Goal: Task Accomplishment & Management: Manage account settings

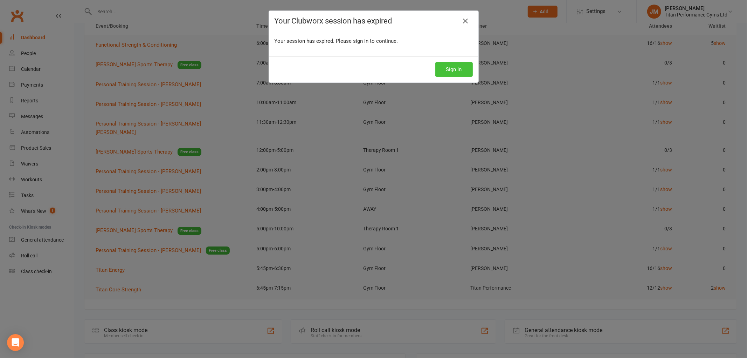
click at [460, 69] on button "Sign In" at bounding box center [454, 69] width 37 height 15
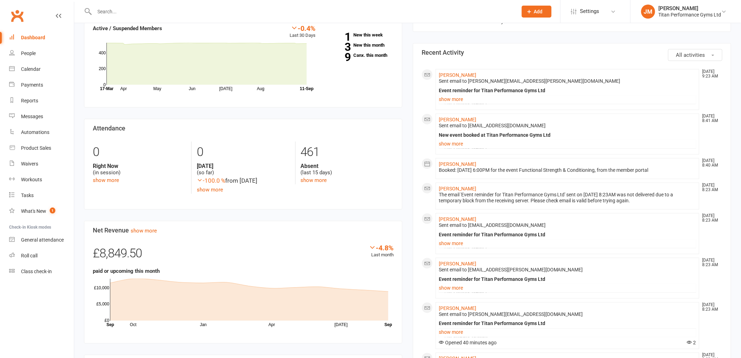
scroll to position [39, 0]
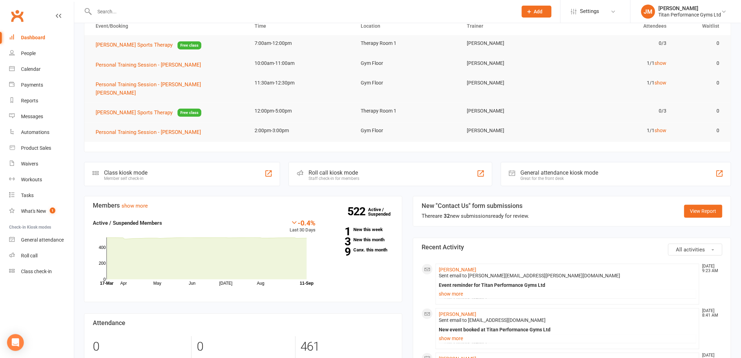
click at [201, 11] on input "text" at bounding box center [302, 12] width 420 height 10
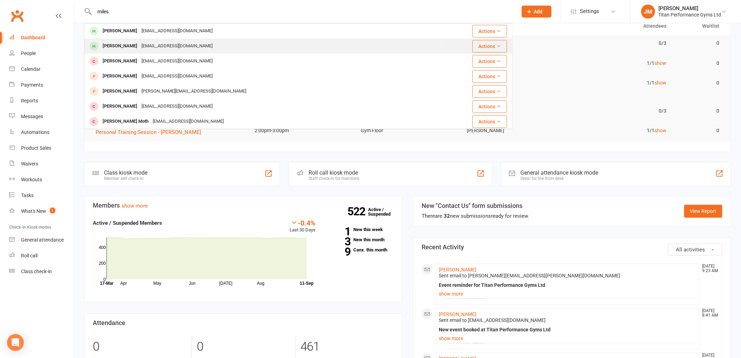
type input "miles"
click at [124, 46] on div "[PERSON_NAME]" at bounding box center [120, 46] width 39 height 10
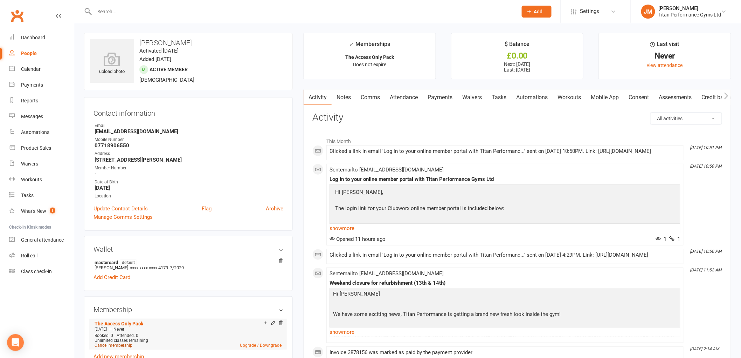
click at [114, 345] on link "Cancel membership" at bounding box center [114, 345] width 38 height 5
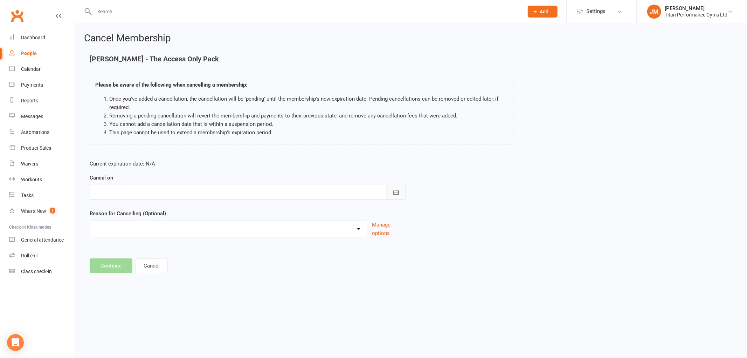
click at [401, 193] on button "button" at bounding box center [396, 192] width 19 height 15
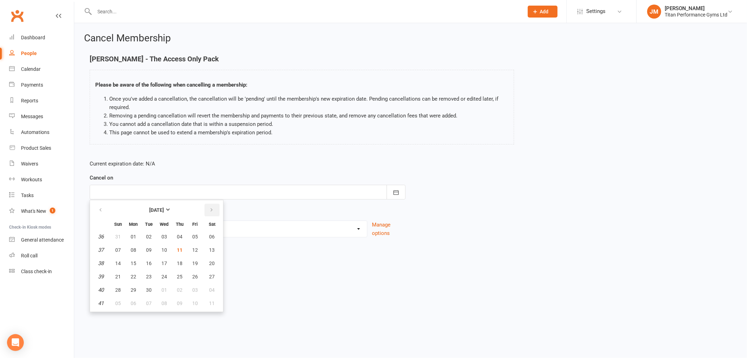
click at [210, 211] on icon "button" at bounding box center [211, 210] width 5 height 6
click at [212, 288] on button "01" at bounding box center [212, 289] width 18 height 13
type input "[DATE]"
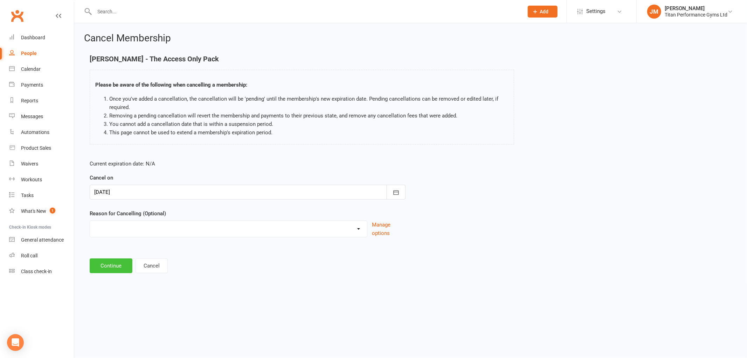
click at [100, 267] on button "Continue" at bounding box center [111, 265] width 43 height 15
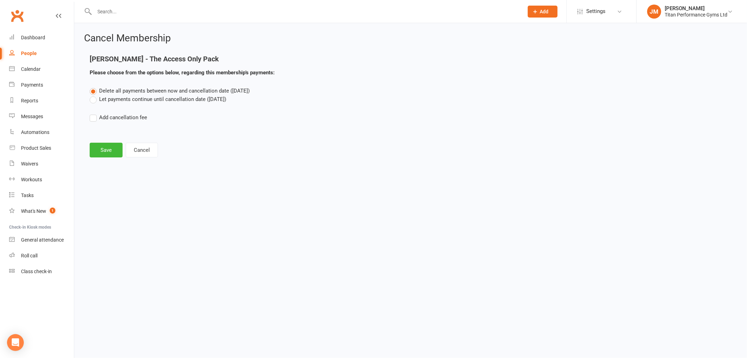
click at [124, 96] on label "Let payments continue until cancellation date ([DATE])" at bounding box center [158, 99] width 137 height 8
click at [94, 95] on input "Let payments continue until cancellation date ([DATE])" at bounding box center [92, 95] width 5 height 0
click at [110, 151] on button "Save" at bounding box center [106, 150] width 33 height 15
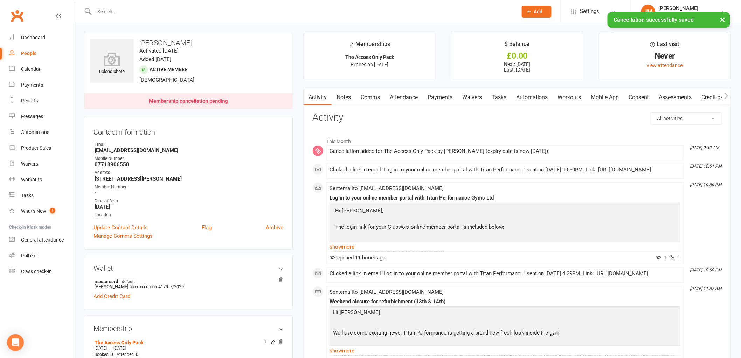
click at [361, 97] on link "Comms" at bounding box center [370, 97] width 29 height 16
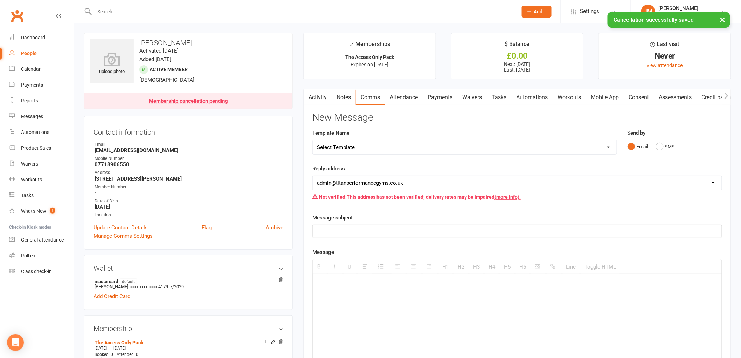
click at [385, 151] on select "Select Template [Email] Cancellation [Email] Cancellation - Still in contract […" at bounding box center [465, 147] width 304 height 14
select select "0"
click at [313, 140] on select "Select Template [Email] Cancellation [Email] Cancellation - Still in contract […" at bounding box center [465, 147] width 304 height 14
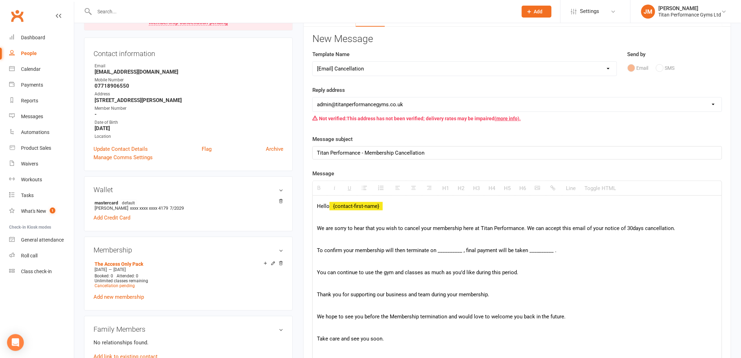
scroll to position [156, 0]
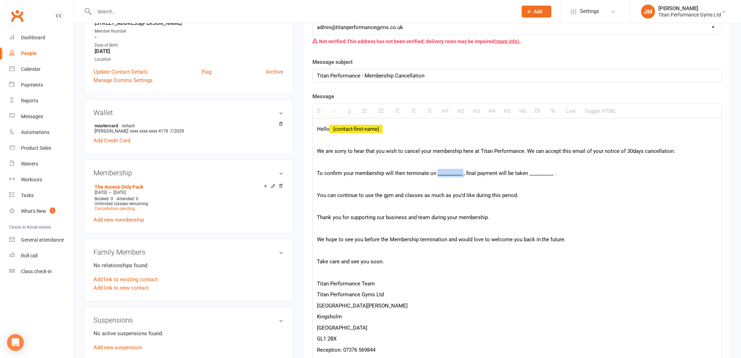
drag, startPoint x: 437, startPoint y: 173, endPoint x: 463, endPoint y: 170, distance: 26.5
click at [463, 170] on p "To confirm your membership will then terminate on __________ , final payment wi…" at bounding box center [517, 173] width 401 height 8
drag, startPoint x: 547, startPoint y: 171, endPoint x: 571, endPoint y: 169, distance: 24.6
click at [571, 169] on p "To confirm your membership will then terminate on [DATE], final payment will be…" at bounding box center [517, 173] width 401 height 8
click at [629, 150] on p "We are sorry to hear that you wish to cancel your membership here at Titan Perf…" at bounding box center [517, 151] width 401 height 8
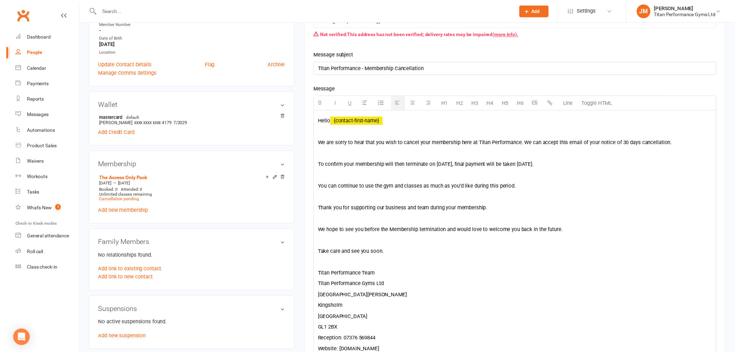
scroll to position [350, 0]
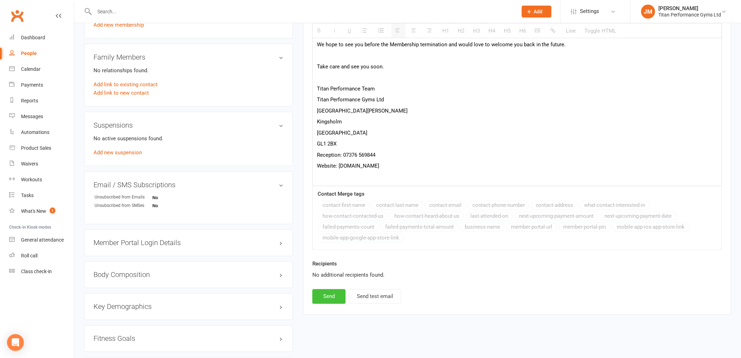
click at [342, 299] on button "Send" at bounding box center [329, 296] width 33 height 15
select select
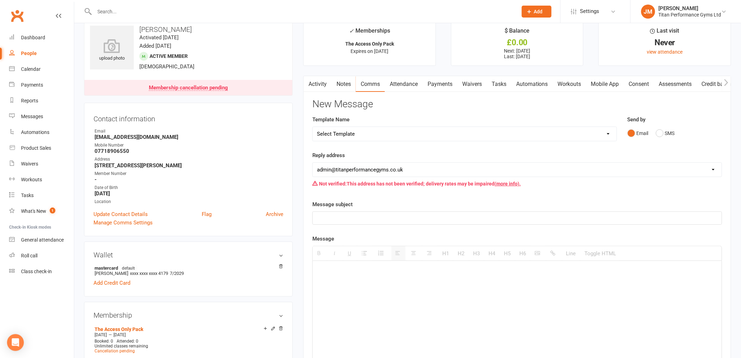
scroll to position [0, 0]
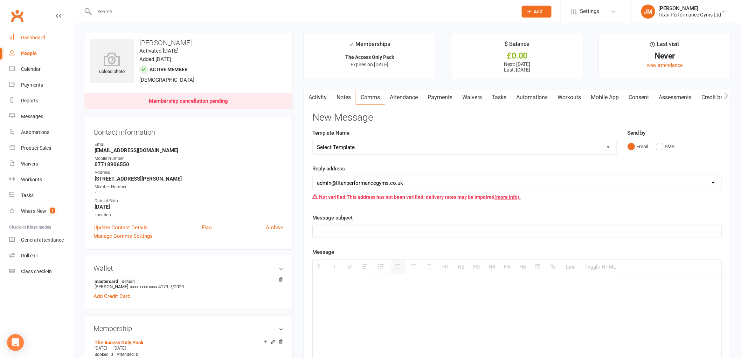
click at [27, 33] on link "Dashboard" at bounding box center [41, 38] width 65 height 16
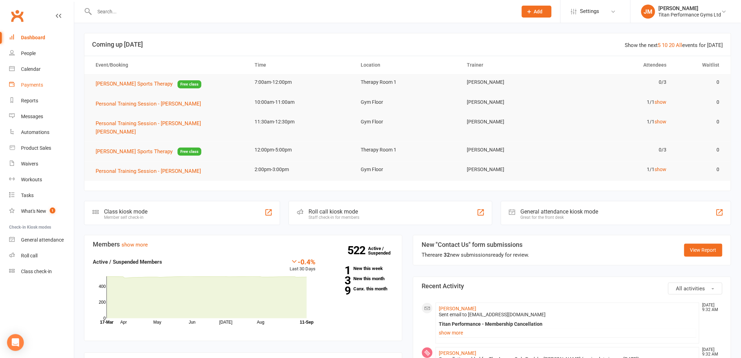
click at [42, 81] on link "Payments" at bounding box center [41, 85] width 65 height 16
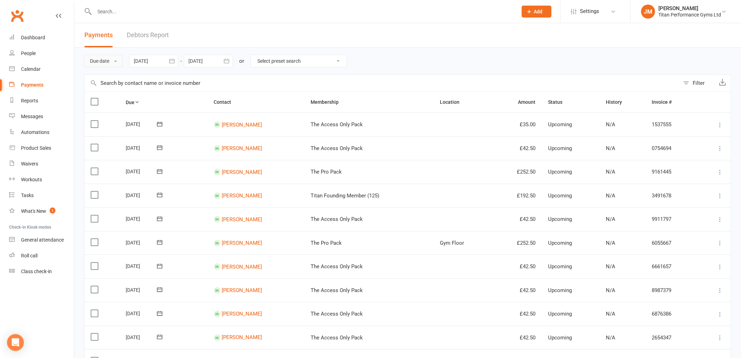
click at [114, 66] on button "Due date" at bounding box center [103, 61] width 39 height 13
click at [111, 95] on link "Date paid" at bounding box center [118, 91] width 69 height 14
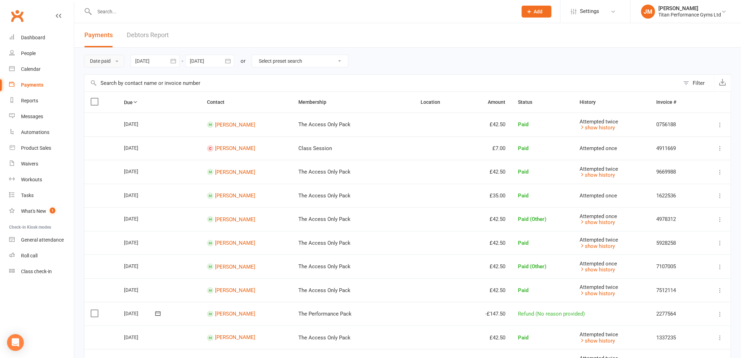
click at [111, 64] on button "Date paid" at bounding box center [104, 61] width 40 height 13
click at [111, 102] on link "Date failed" at bounding box center [118, 105] width 69 height 14
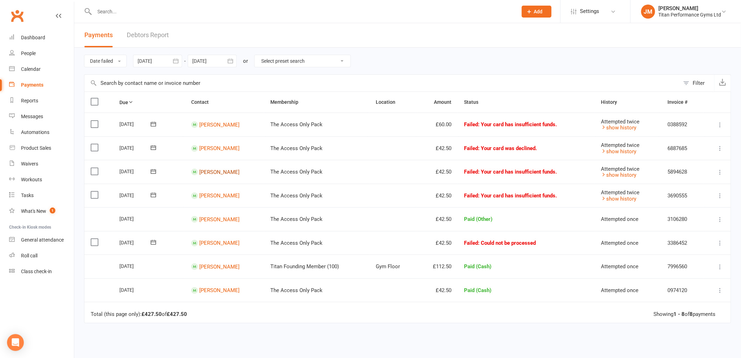
click at [210, 173] on link "[PERSON_NAME]" at bounding box center [219, 172] width 40 height 6
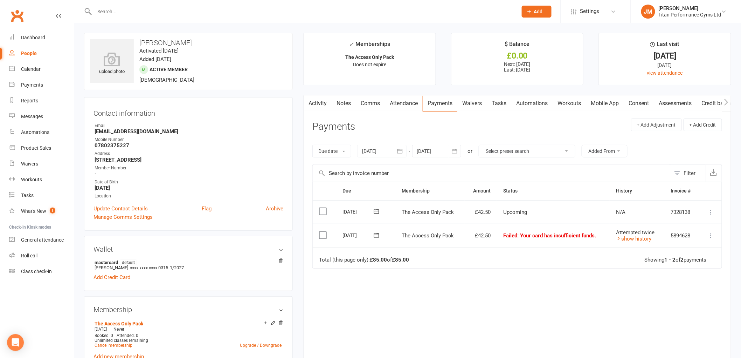
click at [372, 105] on link "Comms" at bounding box center [370, 103] width 29 height 16
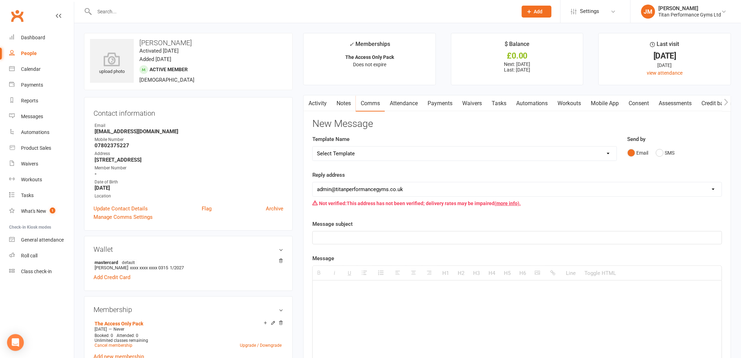
click at [397, 152] on select "Select Template [Email] Cancellation [Email] Cancellation - Still in contract […" at bounding box center [465, 153] width 304 height 14
select select "7"
click at [313, 146] on select "Select Template [Email] Cancellation [Email] Cancellation - Still in contract […" at bounding box center [465, 153] width 304 height 14
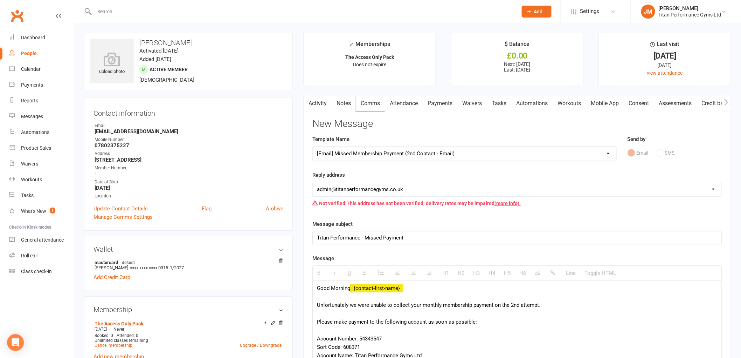
scroll to position [156, 0]
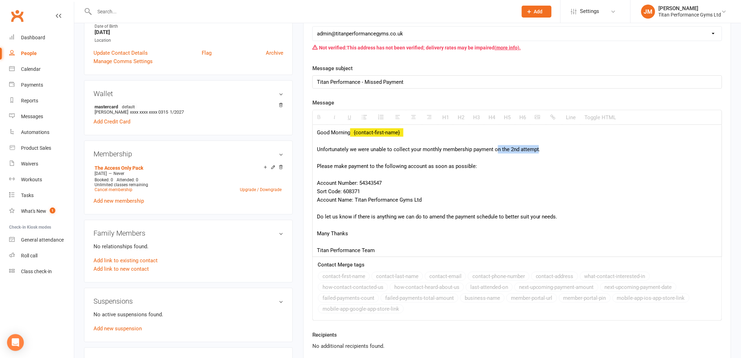
drag, startPoint x: 496, startPoint y: 148, endPoint x: 540, endPoint y: 151, distance: 43.6
click at [540, 151] on div "Good Morning {contact-first-name} Unfortunately we were unable to collect your …" at bounding box center [517, 191] width 409 height 132
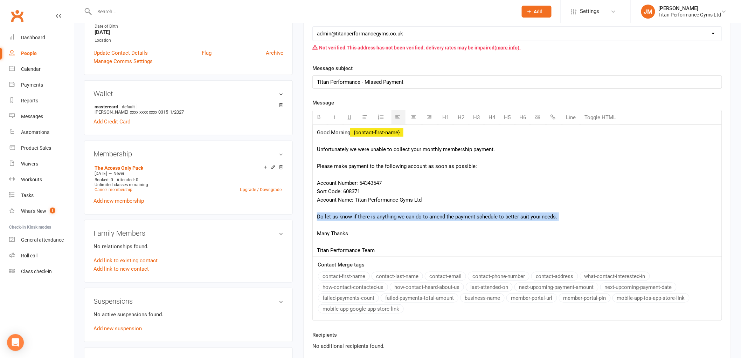
drag, startPoint x: 602, startPoint y: 225, endPoint x: 302, endPoint y: 213, distance: 300.2
click at [302, 213] on main "✓ Memberships The Access Only Pack Does not expire $ Balance £0.00 Next: [DATE]…" at bounding box center [517, 134] width 439 height 515
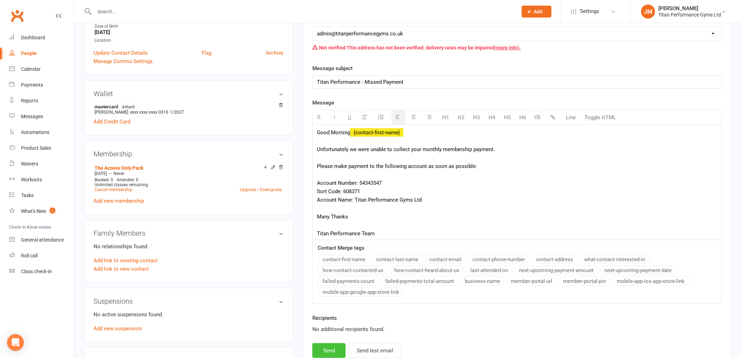
click at [334, 351] on button "Send" at bounding box center [329, 350] width 33 height 15
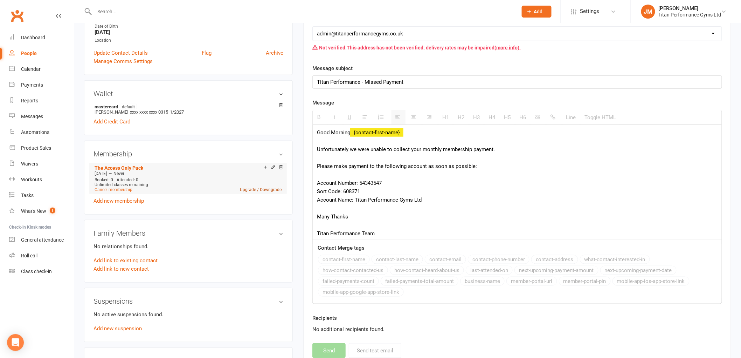
select select
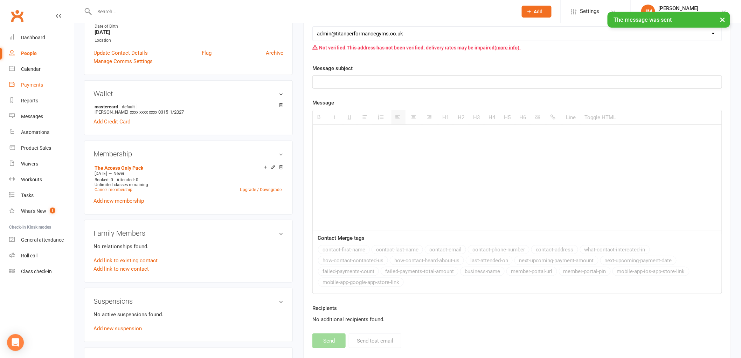
click at [44, 87] on link "Payments" at bounding box center [41, 85] width 65 height 16
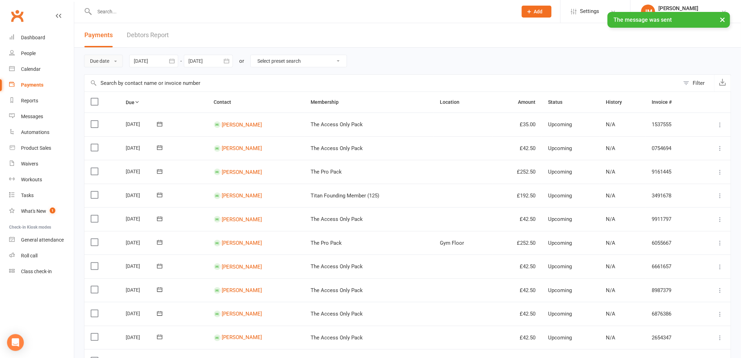
click at [112, 61] on button "Due date" at bounding box center [103, 61] width 39 height 13
click at [118, 105] on link "Date failed" at bounding box center [118, 105] width 69 height 14
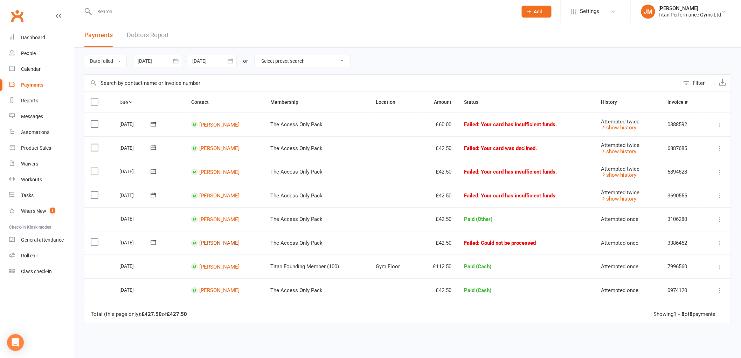
click at [208, 244] on link "[PERSON_NAME]" at bounding box center [219, 243] width 40 height 6
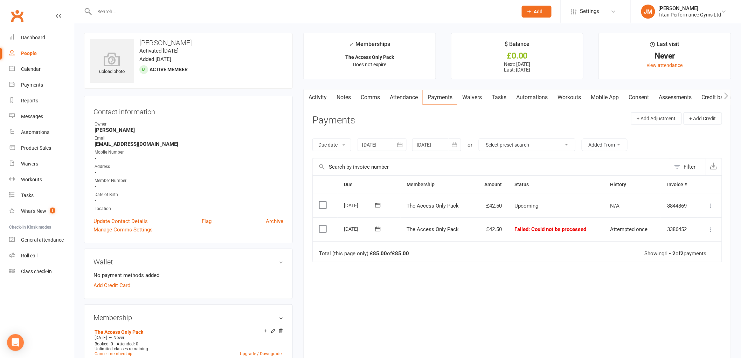
click at [463, 101] on link "Waivers" at bounding box center [472, 97] width 29 height 16
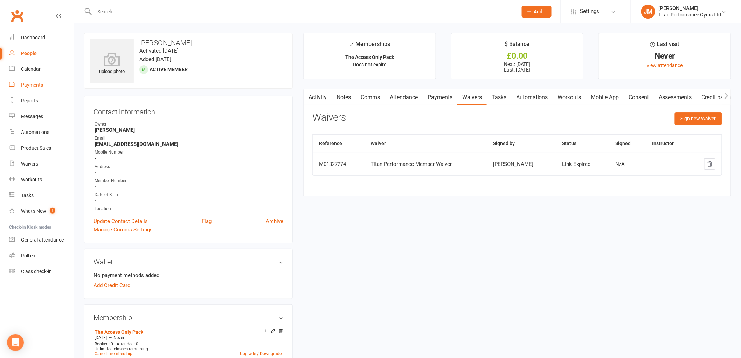
click at [43, 87] on link "Payments" at bounding box center [41, 85] width 65 height 16
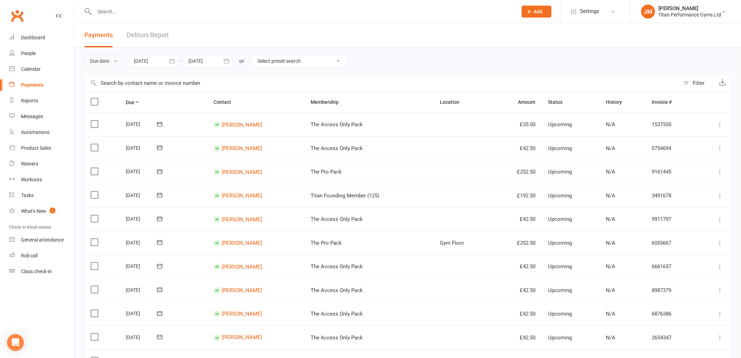
click at [100, 61] on button "Due date" at bounding box center [103, 61] width 39 height 13
click at [111, 102] on link "Date failed" at bounding box center [118, 105] width 69 height 14
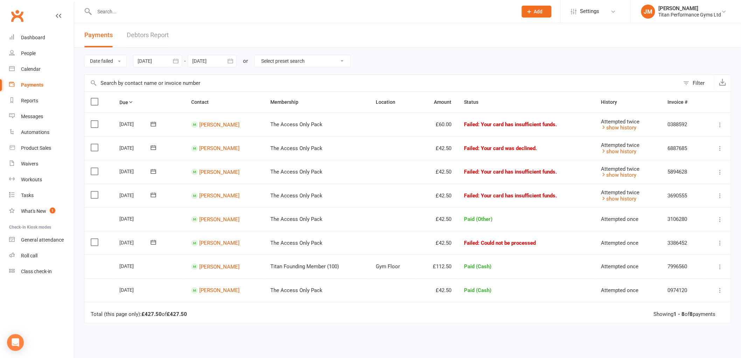
click at [199, 199] on td "[PERSON_NAME]" at bounding box center [224, 196] width 79 height 24
click at [32, 118] on div "Messages" at bounding box center [32, 117] width 22 height 6
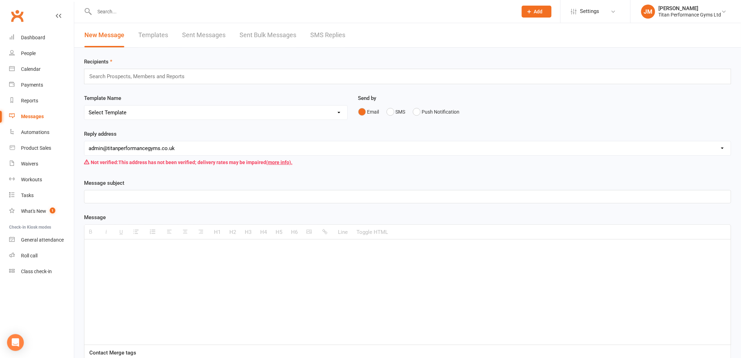
click at [172, 117] on select "Select Template [Email] Cancellation [Email] Cancellation - Still in contract […" at bounding box center [215, 112] width 263 height 14
select select "7"
click at [84, 105] on select "Select Template [Email] Cancellation [Email] Cancellation - Still in contract […" at bounding box center [215, 112] width 263 height 14
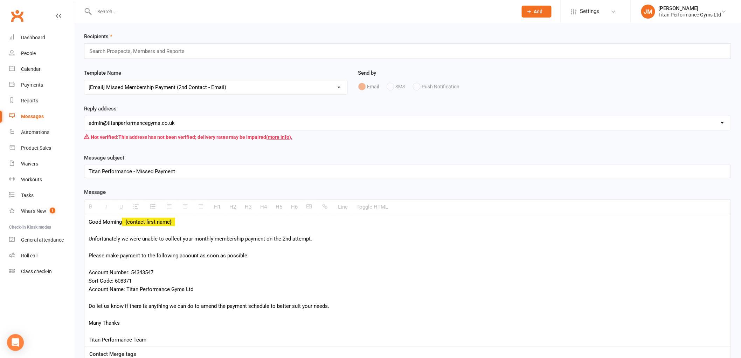
scroll to position [39, 0]
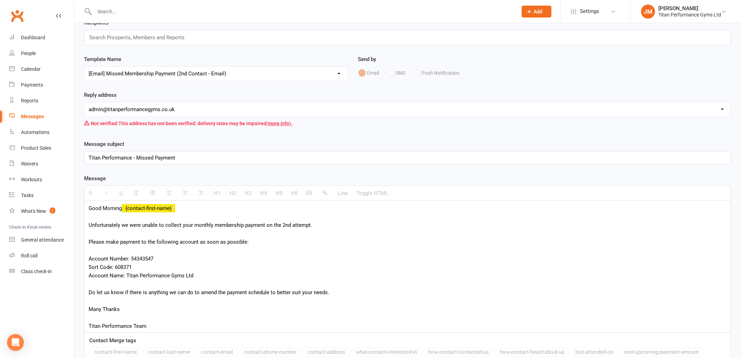
click at [329, 288] on div "Account Number: 54343547 Sort Code: 608371 Account Name: Titan Performance Gyms…" at bounding box center [408, 288] width 638 height 84
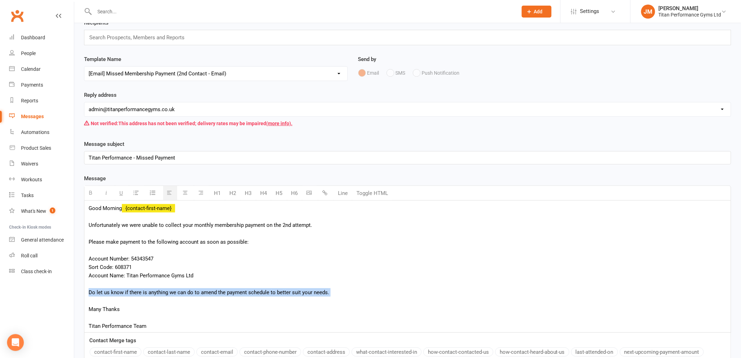
drag, startPoint x: 326, startPoint y: 297, endPoint x: 154, endPoint y: 300, distance: 172.1
click at [155, 300] on div "Account Number: 54343547 Sort Code: 608371 Account Name: Titan Performance Gyms…" at bounding box center [408, 288] width 638 height 84
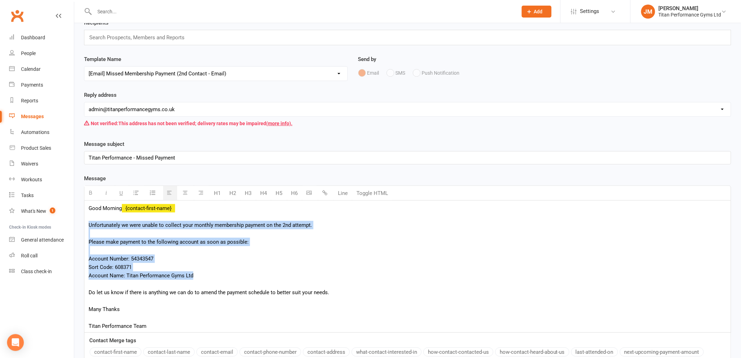
drag, startPoint x: 201, startPoint y: 274, endPoint x: 86, endPoint y: 222, distance: 125.8
click at [86, 222] on div "Good Morning {contact-first-name} Unfortunately we were unable to collect your …" at bounding box center [407, 266] width 647 height 132
copy div "Unfortunately we were unable to collect your monthly membership payment on the …"
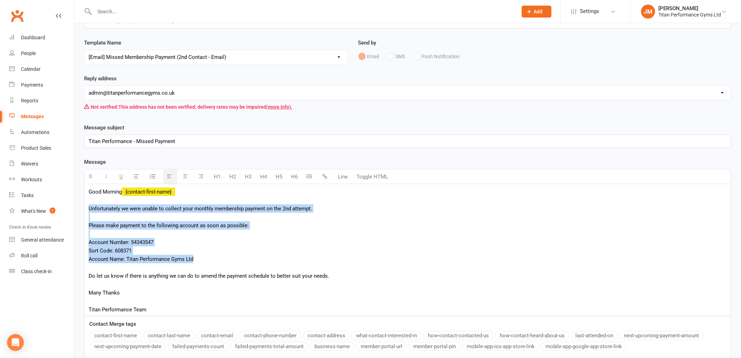
scroll to position [0, 0]
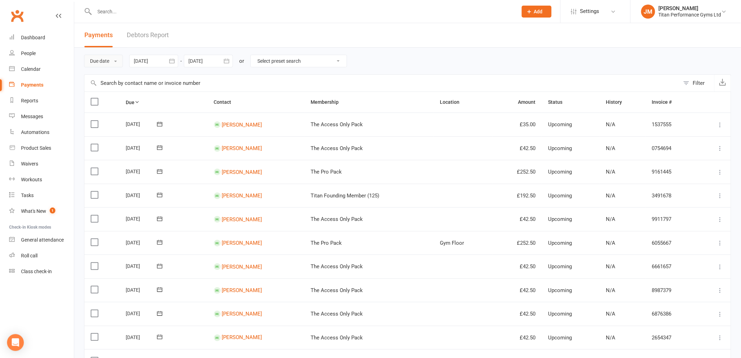
click at [106, 58] on button "Due date" at bounding box center [103, 61] width 39 height 13
click at [118, 102] on link "Date failed" at bounding box center [118, 105] width 69 height 14
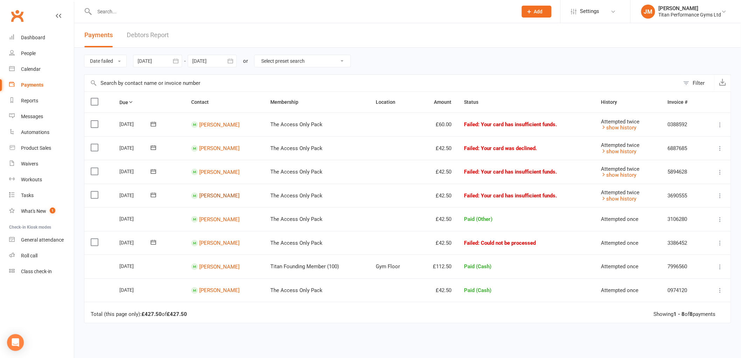
click at [227, 195] on link "[PERSON_NAME]" at bounding box center [219, 195] width 40 height 6
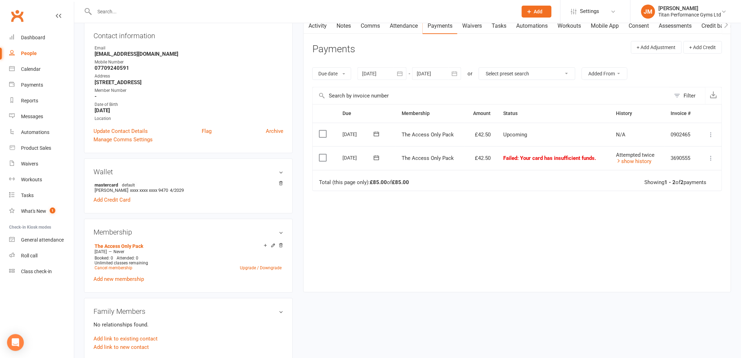
scroll to position [78, 0]
click at [120, 266] on link "Cancel membership" at bounding box center [114, 267] width 38 height 5
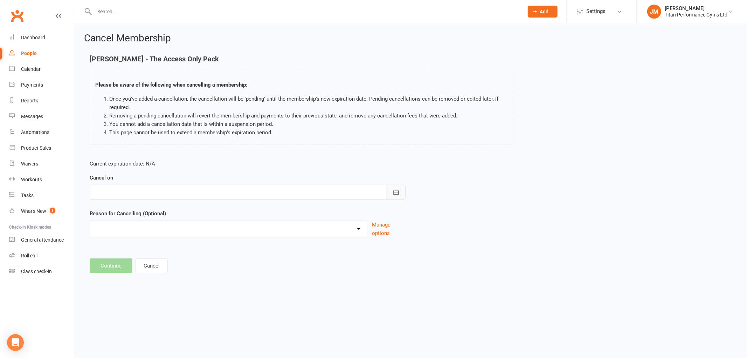
drag, startPoint x: 397, startPoint y: 190, endPoint x: 414, endPoint y: 195, distance: 17.3
click at [398, 191] on icon "button" at bounding box center [396, 192] width 7 height 7
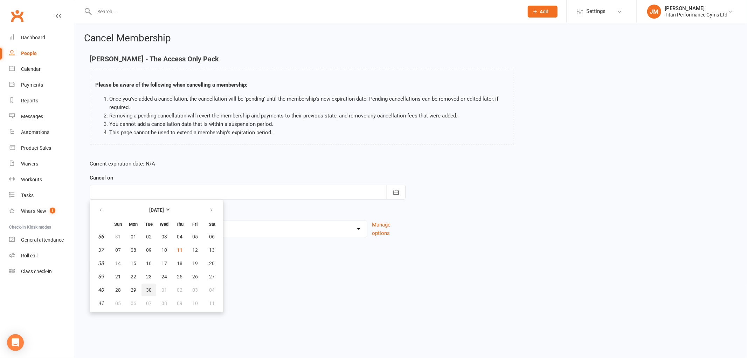
drag, startPoint x: 142, startPoint y: 288, endPoint x: 151, endPoint y: 292, distance: 9.9
click at [142, 288] on button "30" at bounding box center [149, 289] width 15 height 13
type input "[DATE]"
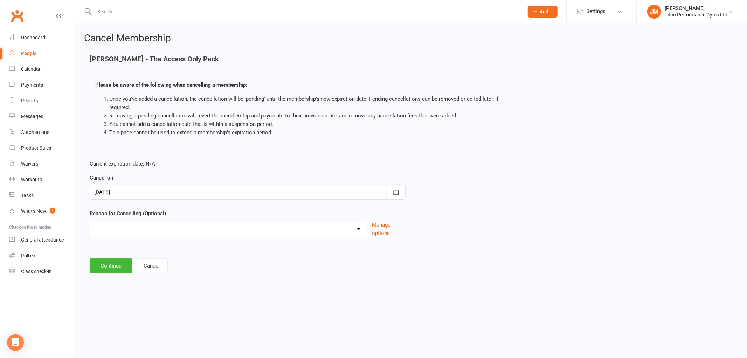
click at [115, 279] on div "Cancel Membership [PERSON_NAME] - The Access Only Pack Please be aware of the f…" at bounding box center [410, 153] width 673 height 261
click at [117, 271] on button "Continue" at bounding box center [111, 265] width 43 height 15
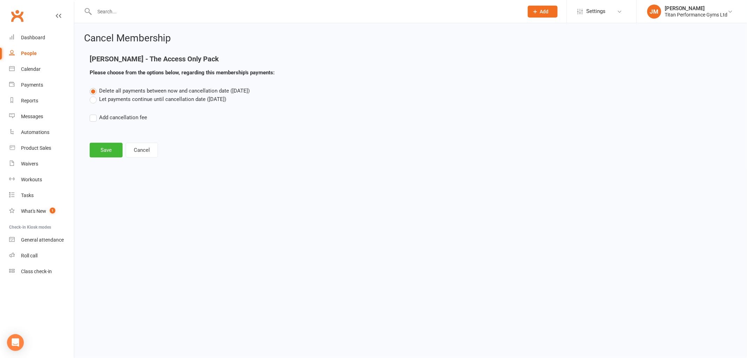
click at [123, 97] on label "Let payments continue until cancellation date ([DATE])" at bounding box center [158, 99] width 137 height 8
click at [94, 95] on input "Let payments continue until cancellation date ([DATE])" at bounding box center [92, 95] width 5 height 0
click at [106, 147] on button "Save" at bounding box center [106, 150] width 33 height 15
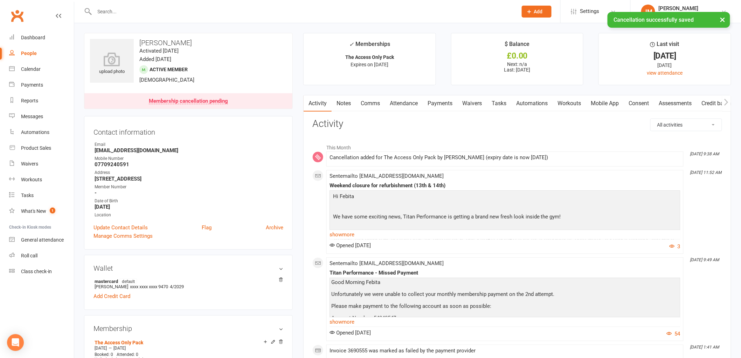
click at [437, 102] on link "Payments" at bounding box center [440, 103] width 35 height 16
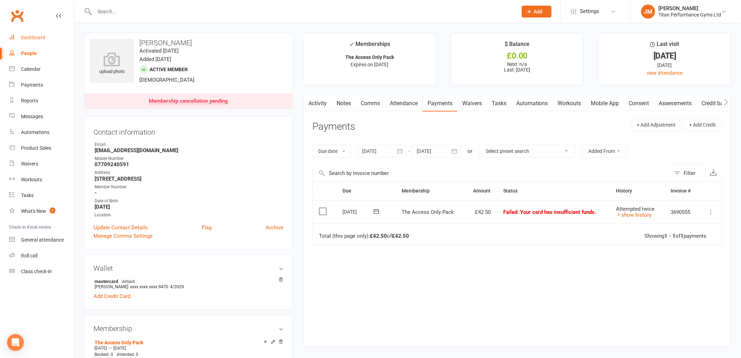
click at [60, 32] on link "Dashboard" at bounding box center [41, 38] width 65 height 16
